Goal: Navigation & Orientation: Understand site structure

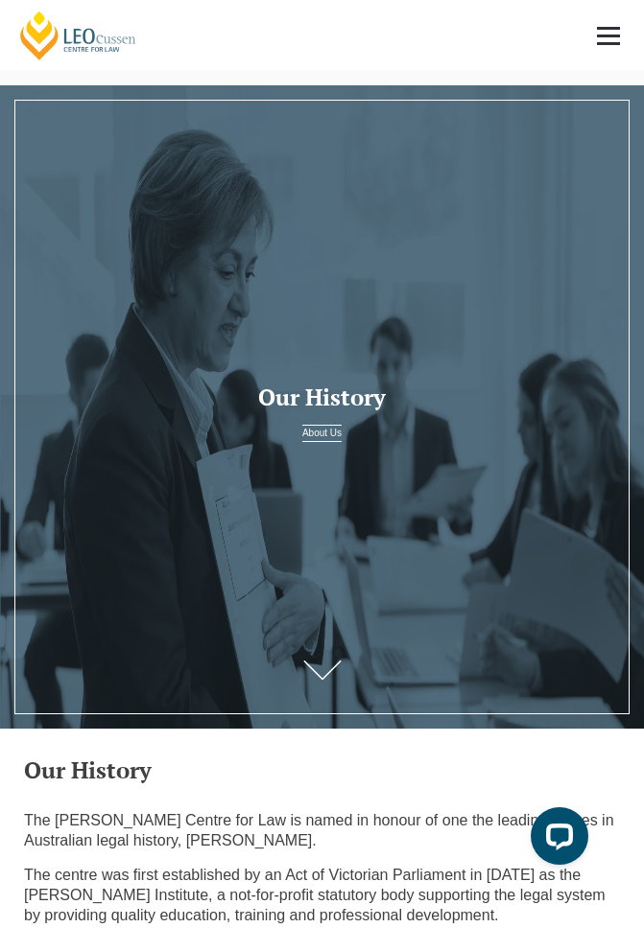
click at [601, 35] on span at bounding box center [608, 36] width 23 height 3
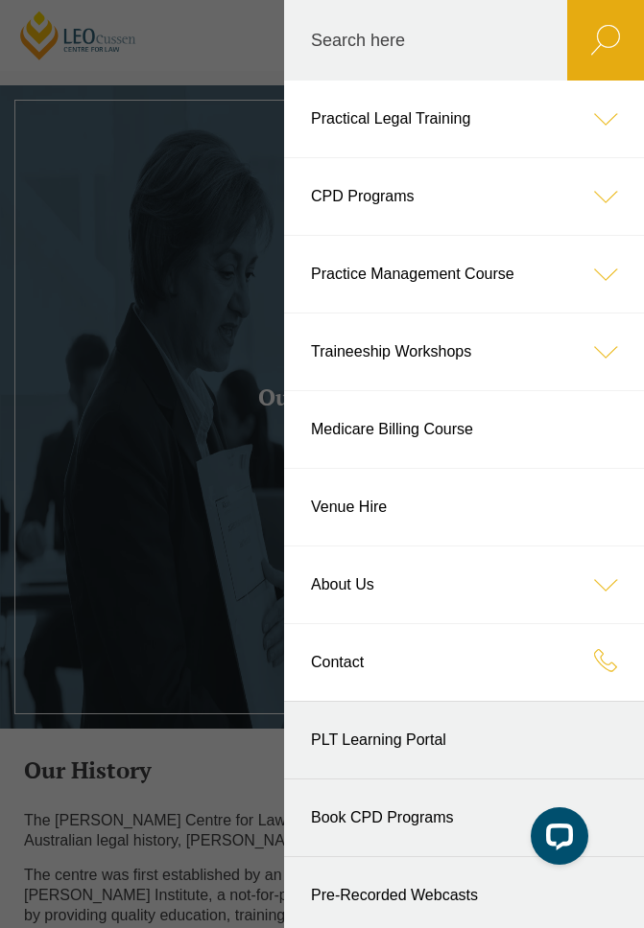
click at [606, 124] on icon at bounding box center [605, 119] width 77 height 77
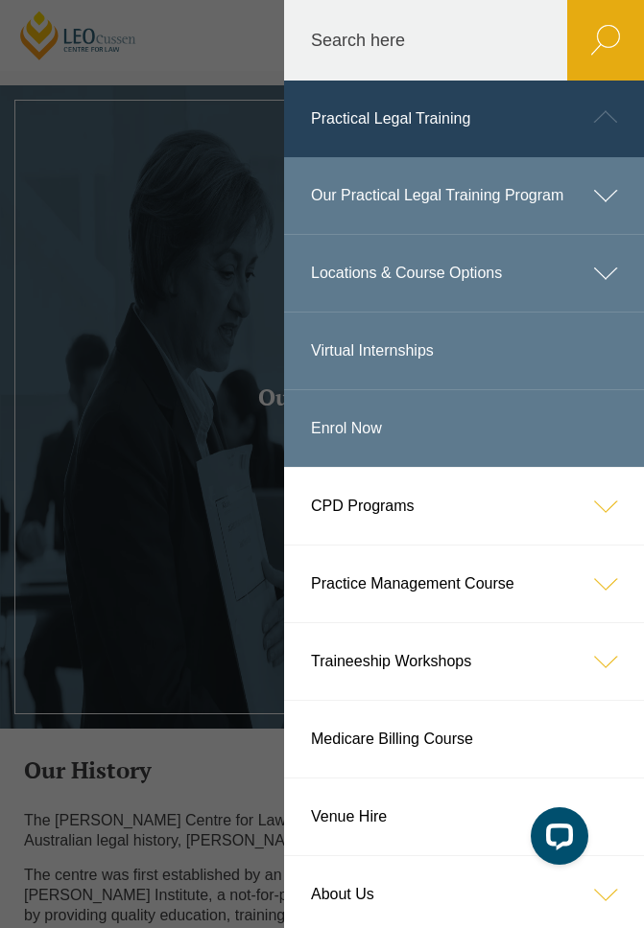
click at [606, 124] on icon at bounding box center [605, 117] width 77 height 77
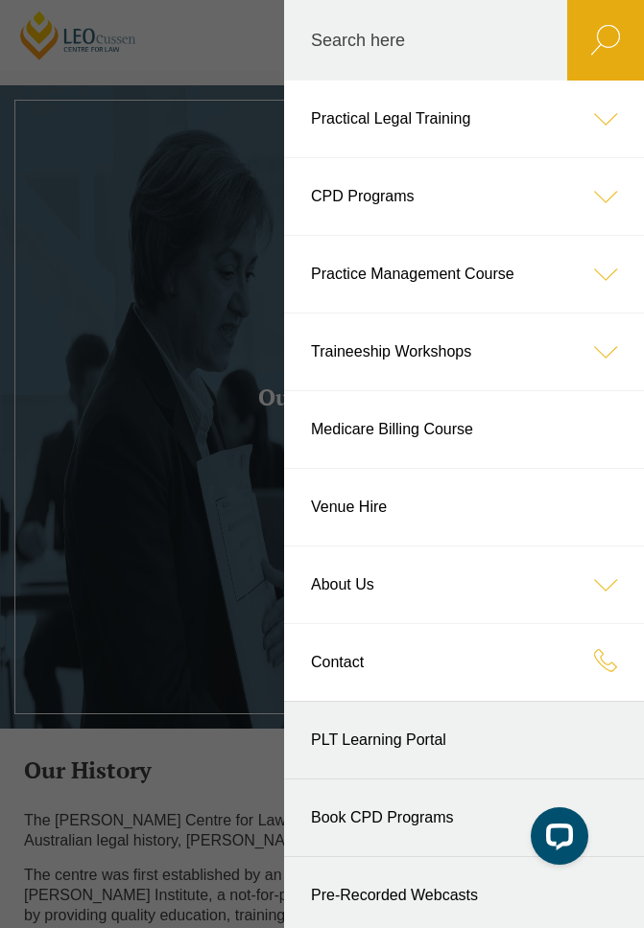
click at [605, 592] on icon at bounding box center [605, 585] width 77 height 77
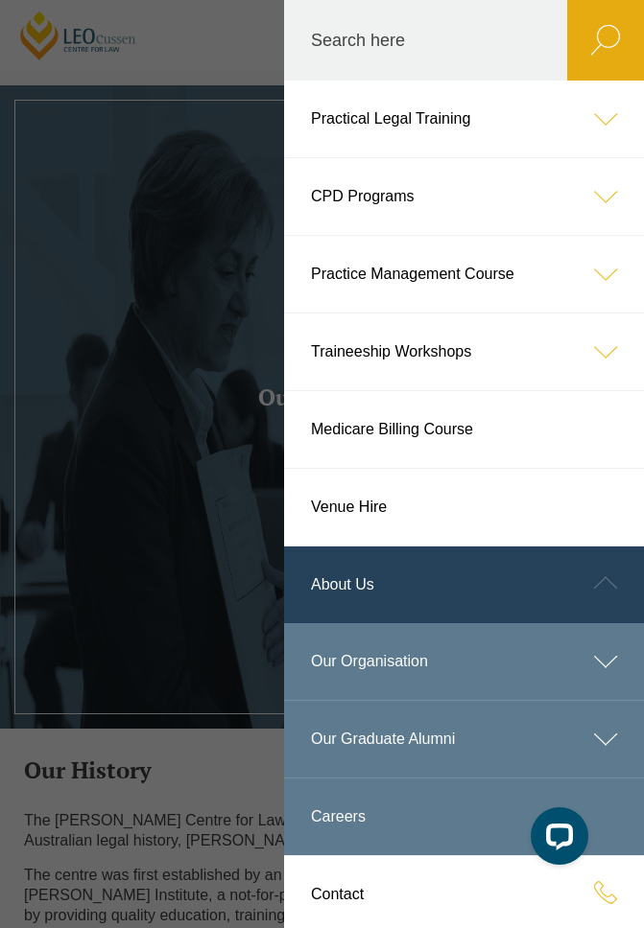
click at [607, 669] on icon at bounding box center [605, 661] width 77 height 77
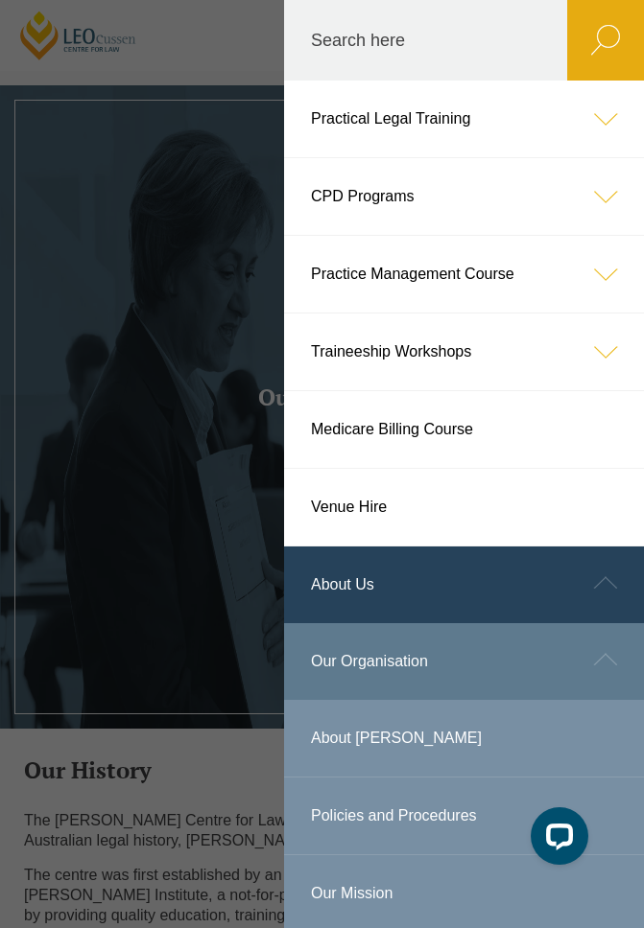
click at [606, 584] on icon at bounding box center [605, 583] width 77 height 77
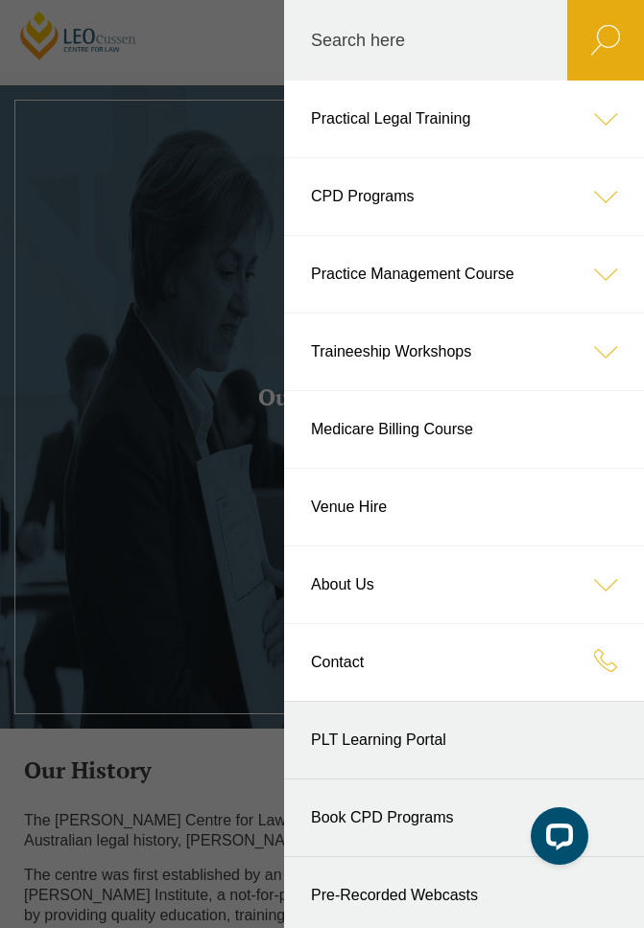
click at [607, 194] on icon at bounding box center [605, 196] width 77 height 77
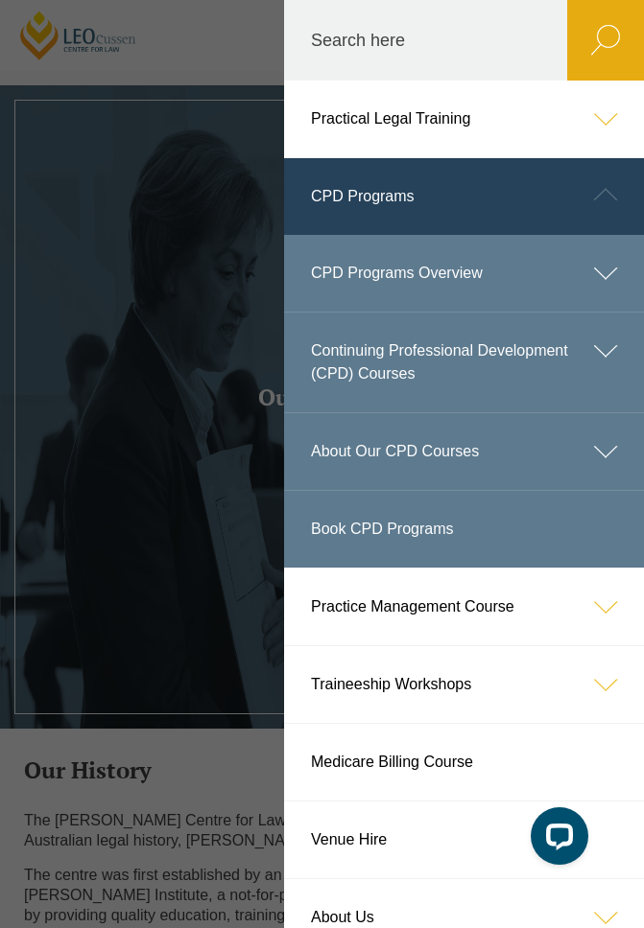
click at [607, 194] on icon at bounding box center [605, 194] width 77 height 77
